Goal: Navigation & Orientation: Find specific page/section

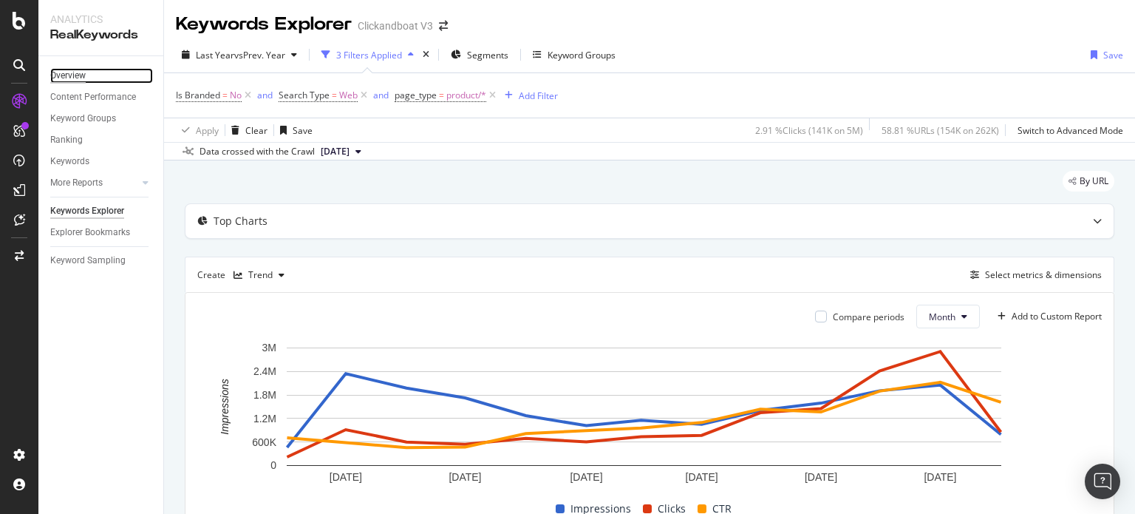
click at [69, 76] on div "Overview" at bounding box center [67, 76] width 35 height 16
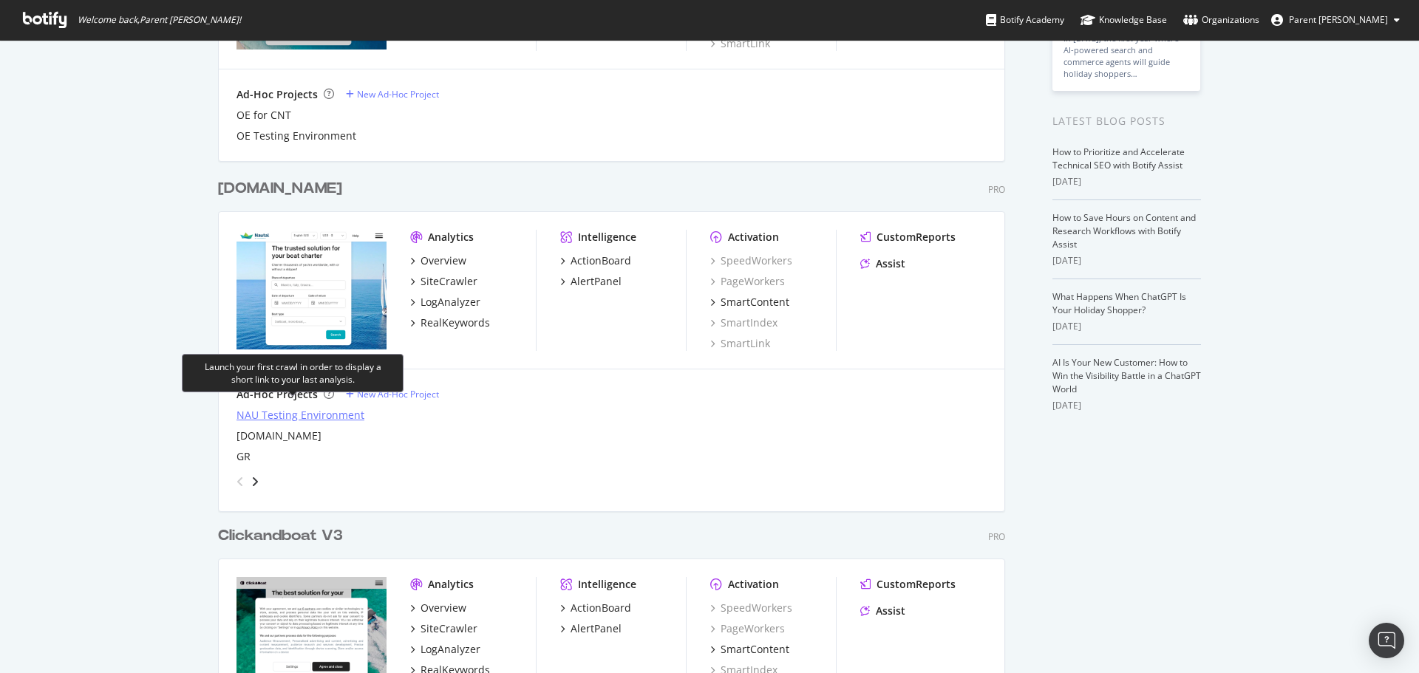
scroll to position [369, 0]
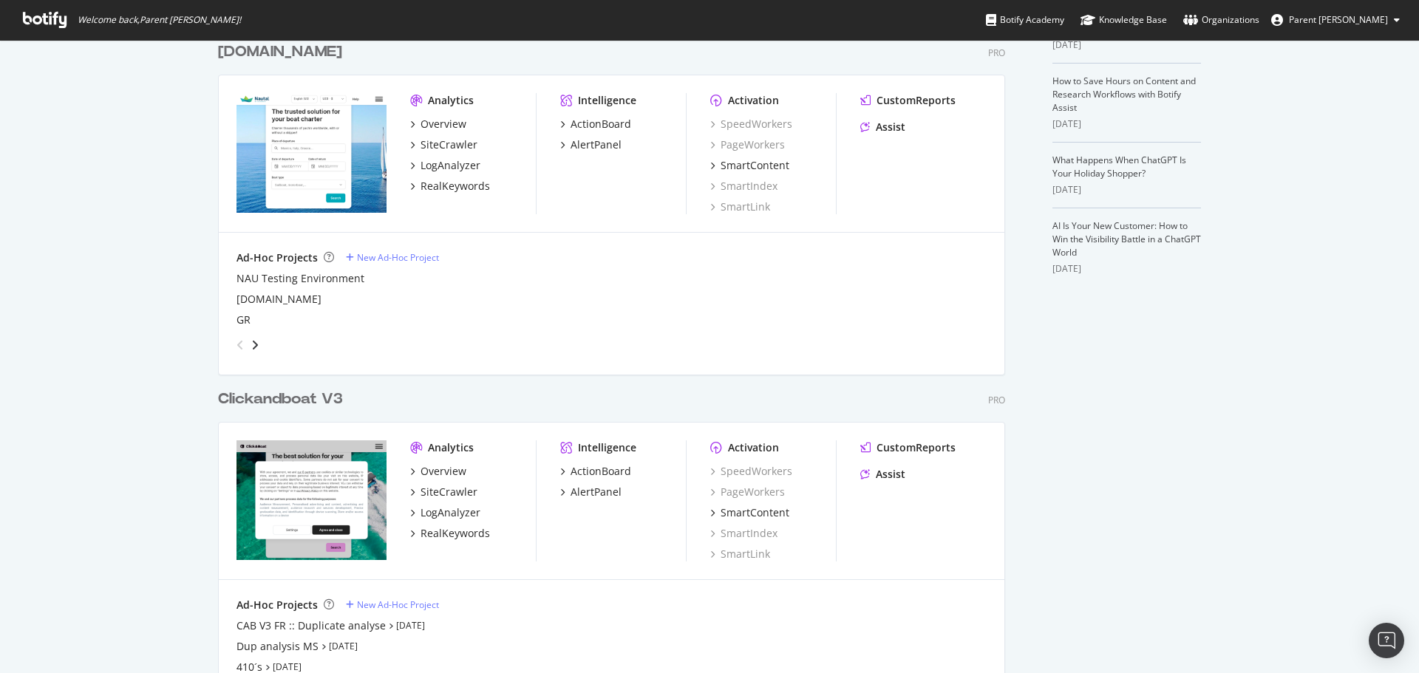
click at [256, 397] on div "Clickandboat V3" at bounding box center [280, 399] width 125 height 21
